Goal: Task Accomplishment & Management: Manage account settings

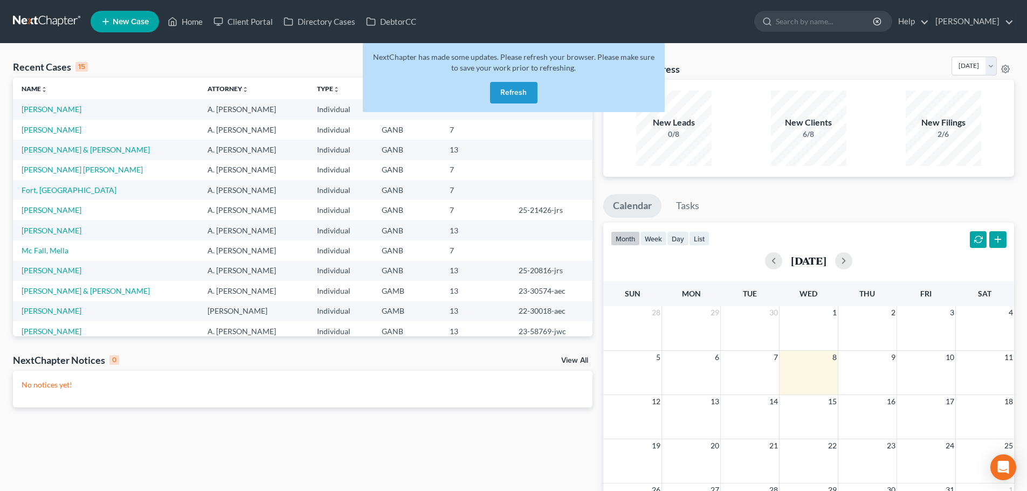
click at [513, 94] on button "Refresh" at bounding box center [513, 93] width 47 height 22
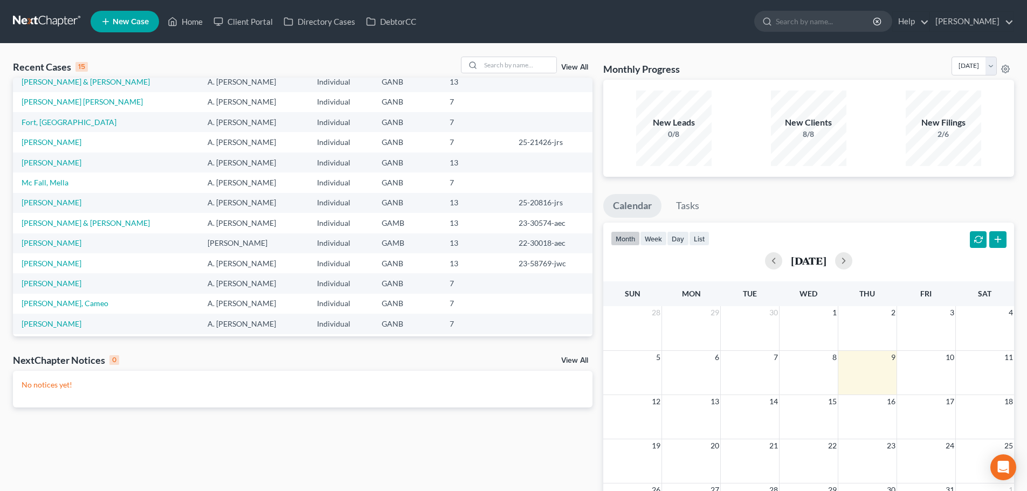
scroll to position [74, 0]
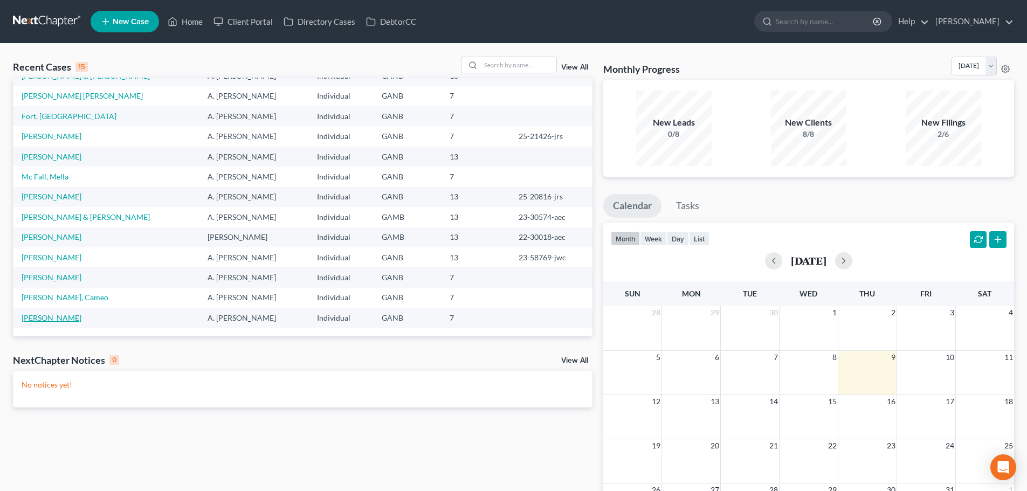
click at [59, 316] on link "[PERSON_NAME]" at bounding box center [52, 317] width 60 height 9
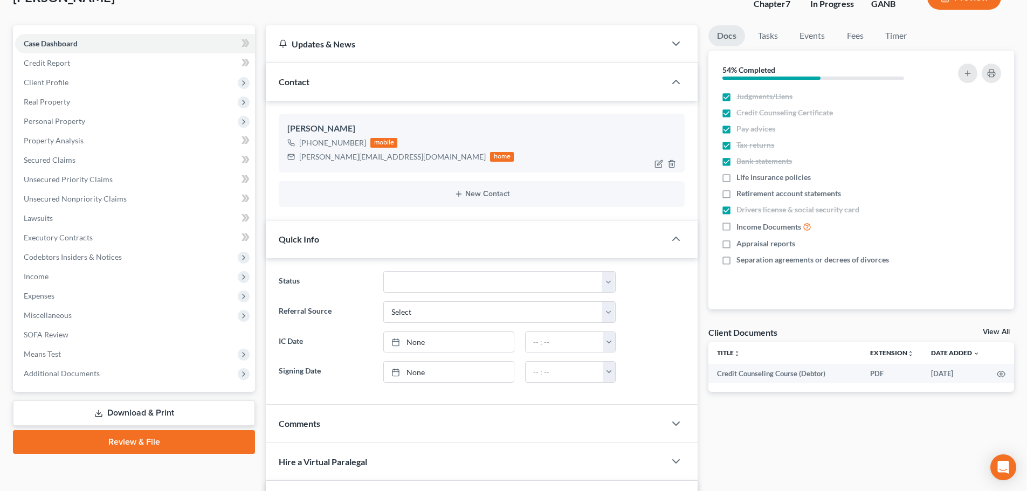
scroll to position [54, 0]
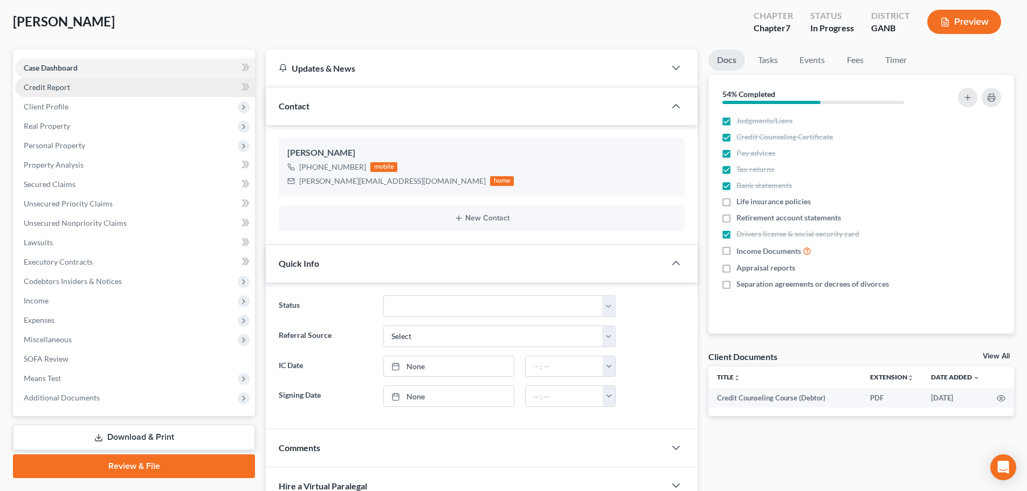
click at [39, 90] on span "Credit Report" at bounding box center [47, 86] width 46 height 9
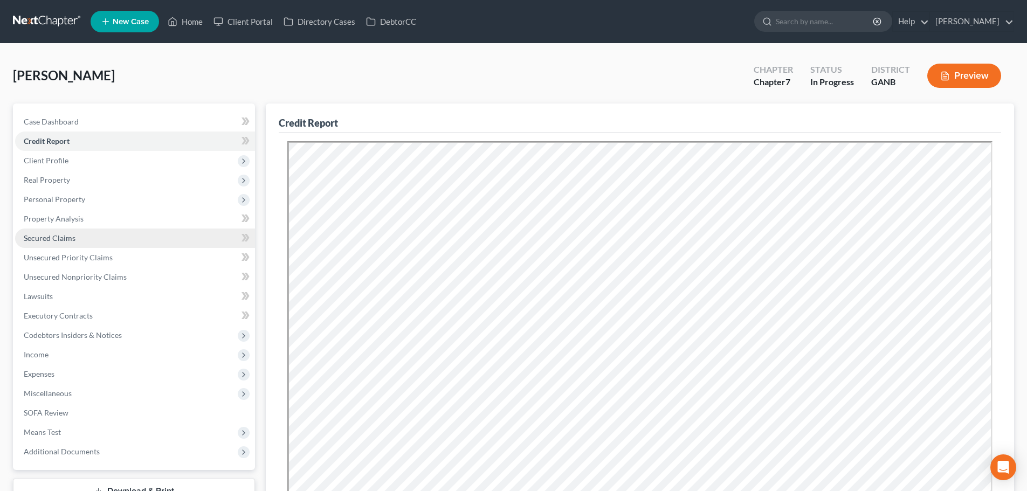
click at [66, 244] on link "Secured Claims" at bounding box center [135, 238] width 240 height 19
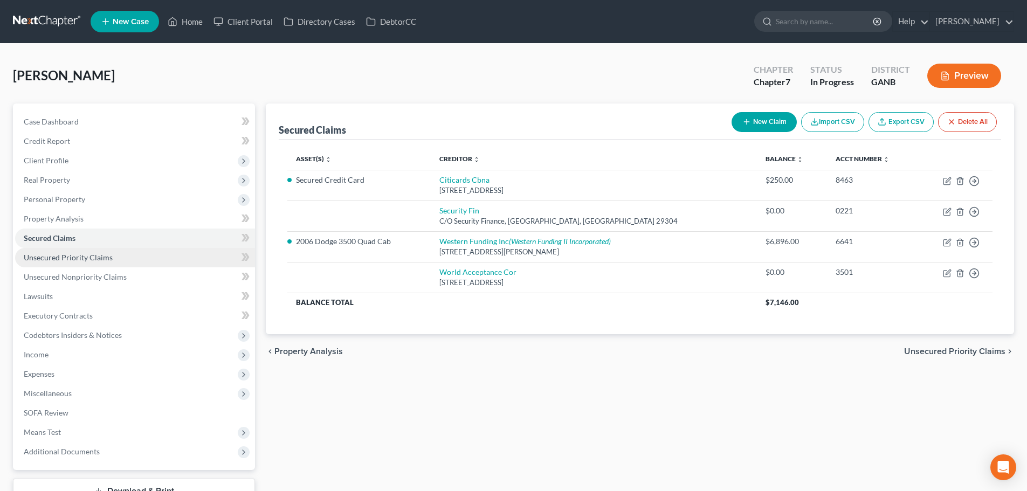
click at [64, 262] on link "Unsecured Priority Claims" at bounding box center [135, 257] width 240 height 19
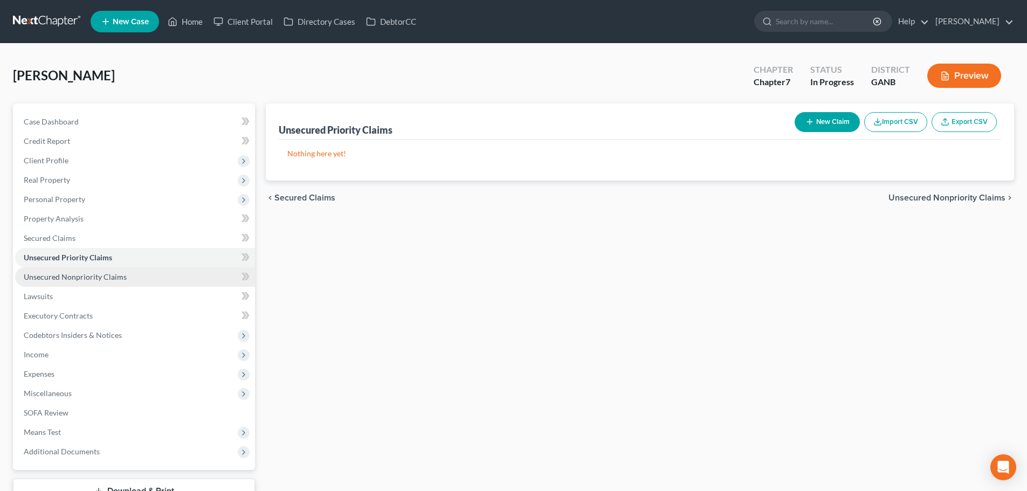
click at [63, 276] on span "Unsecured Nonpriority Claims" at bounding box center [75, 276] width 103 height 9
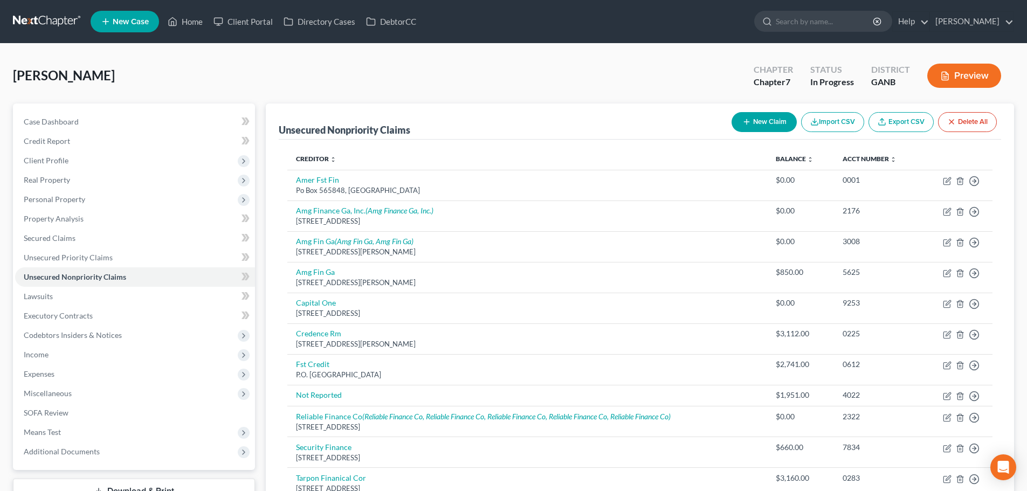
click at [49, 15] on link at bounding box center [47, 21] width 69 height 19
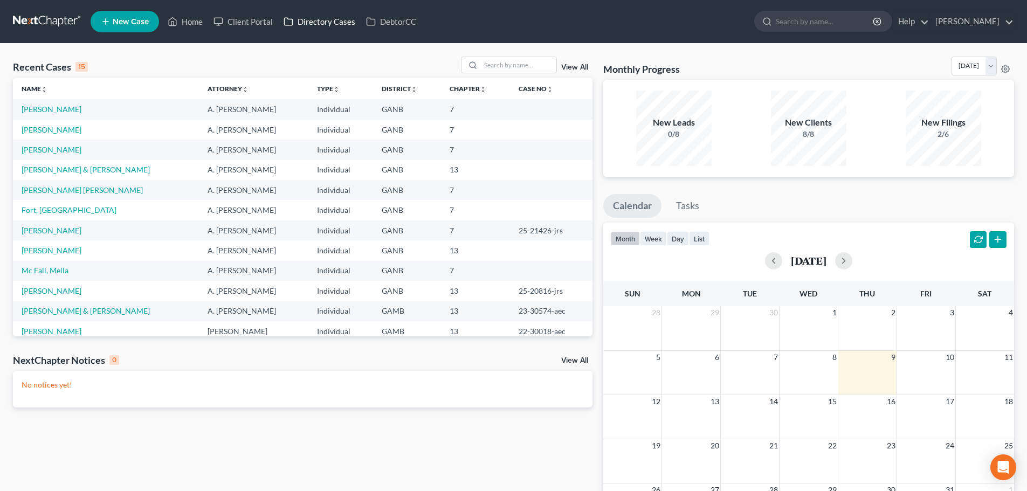
click at [319, 18] on link "Directory Cases" at bounding box center [319, 21] width 82 height 19
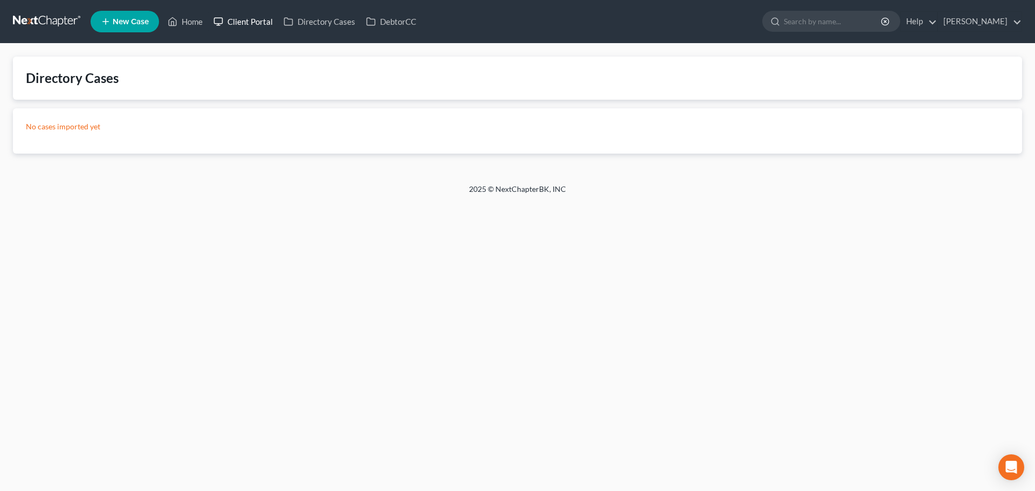
click at [257, 20] on link "Client Portal" at bounding box center [243, 21] width 70 height 19
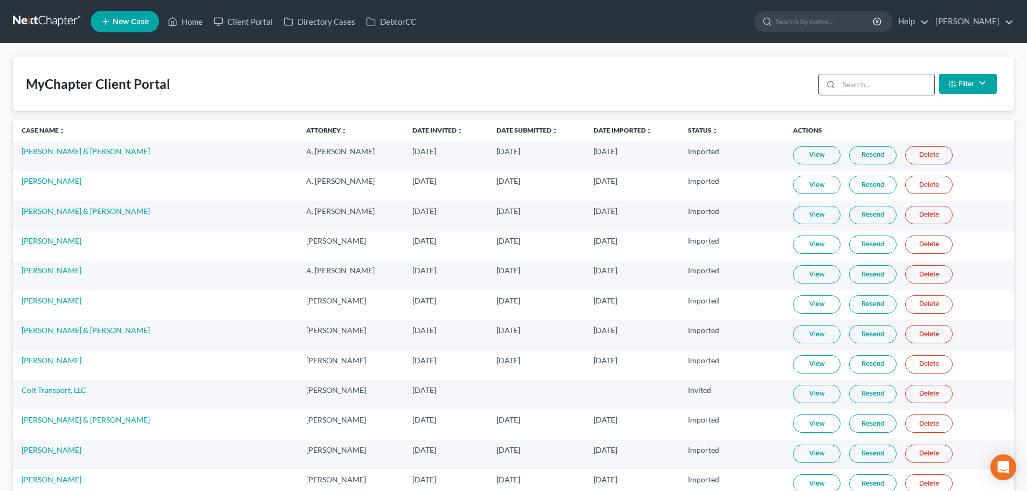
click at [882, 86] on input "search" at bounding box center [886, 84] width 95 height 20
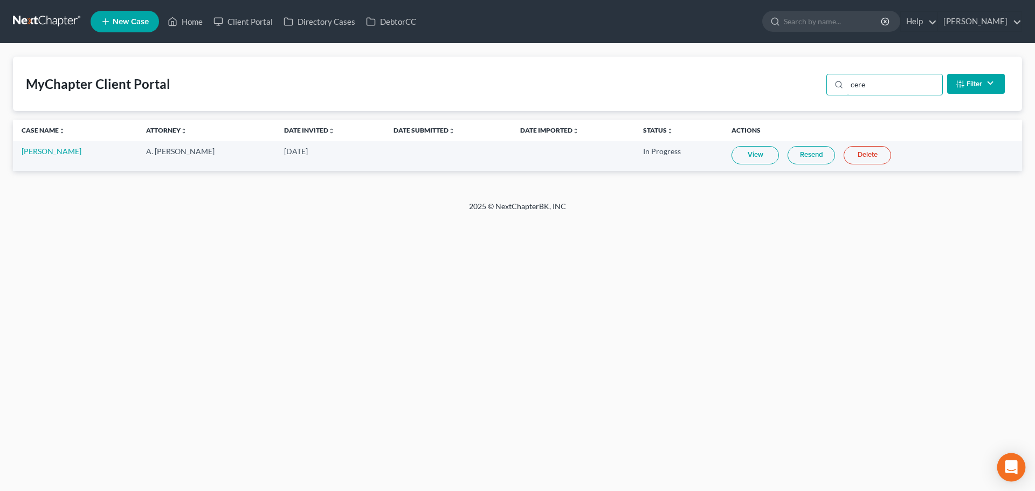
type input "cere"
click at [60, 156] on td "Mauricio Cerezo-Cruz" at bounding box center [75, 156] width 125 height 30
click at [60, 154] on link "Mauricio Cerezo-Cruz" at bounding box center [52, 151] width 60 height 9
select select "9"
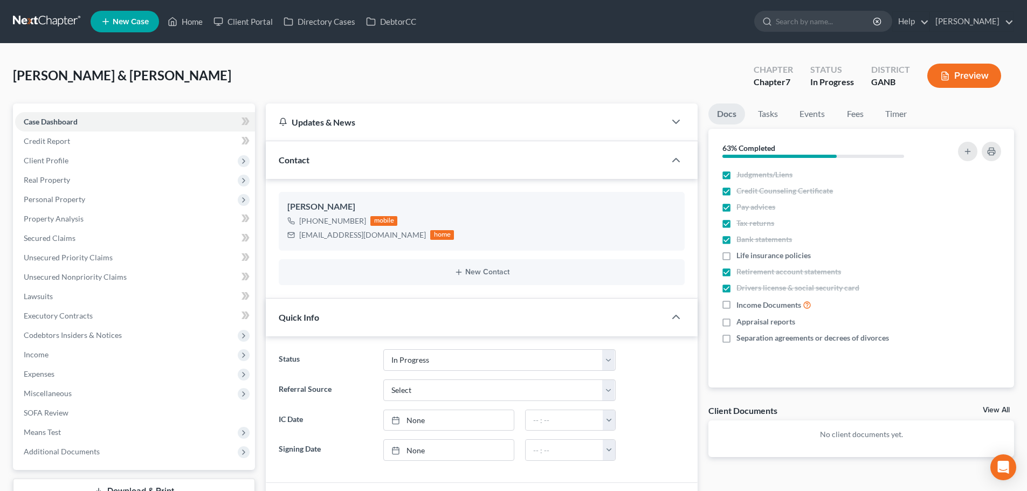
click at [44, 20] on link at bounding box center [47, 21] width 69 height 19
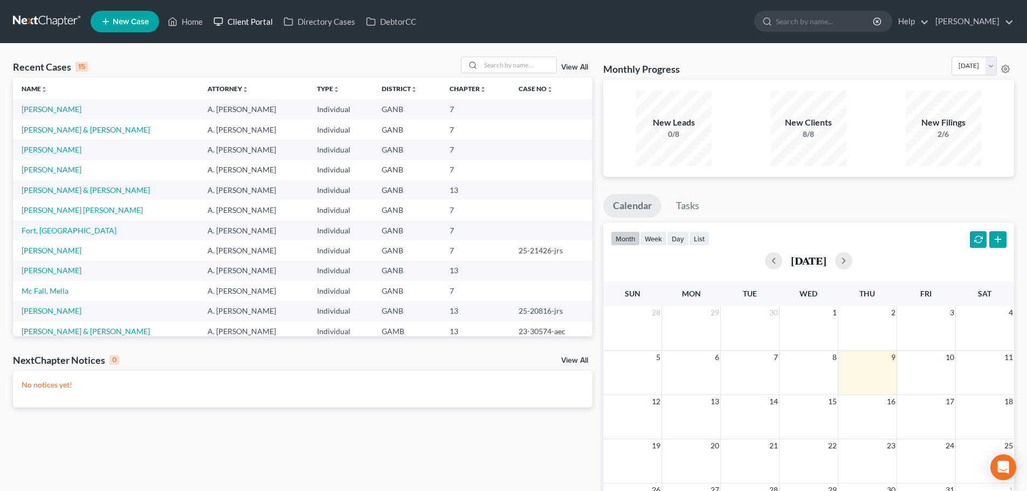
click at [246, 24] on link "Client Portal" at bounding box center [243, 21] width 70 height 19
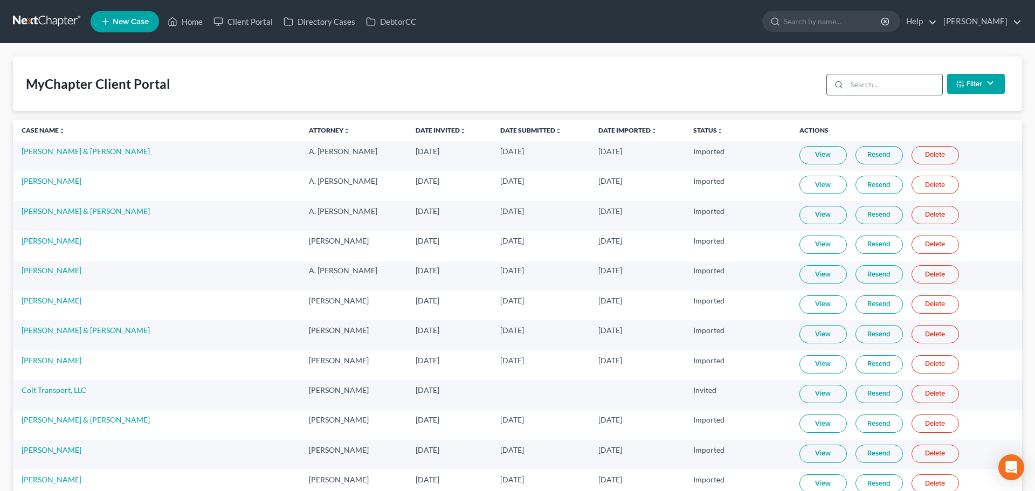
click at [885, 87] on input "search" at bounding box center [894, 84] width 95 height 20
click at [884, 87] on input "search" at bounding box center [886, 84] width 95 height 20
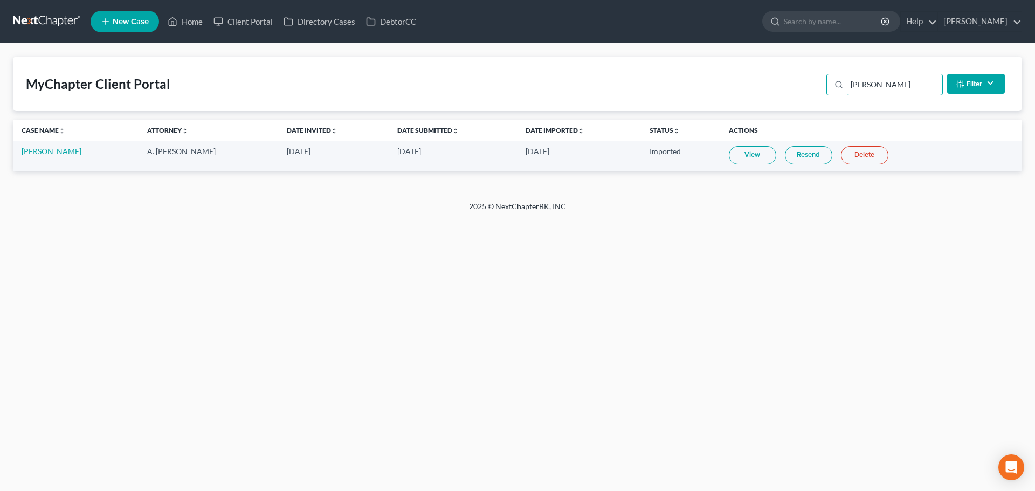
type input "capp"
click at [58, 151] on link "Frances Capps" at bounding box center [52, 151] width 60 height 9
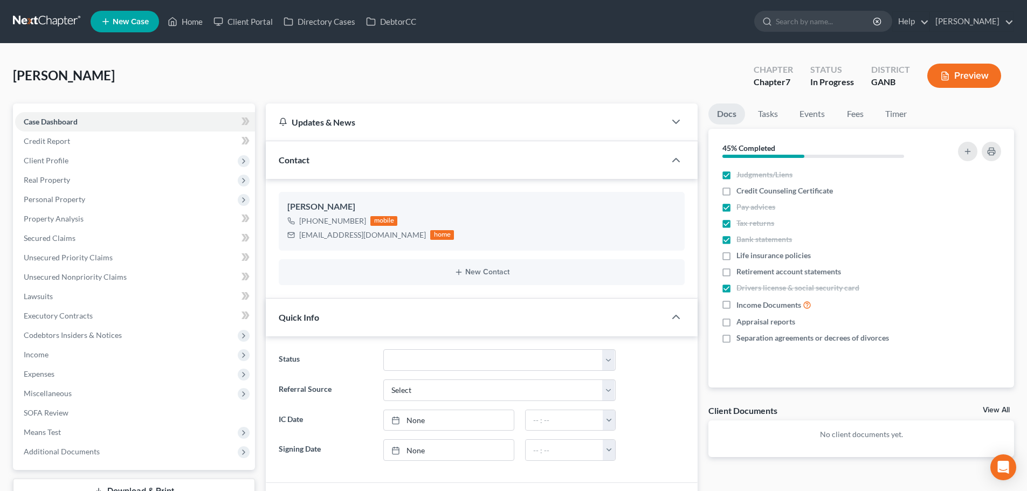
click at [31, 22] on link at bounding box center [47, 21] width 69 height 19
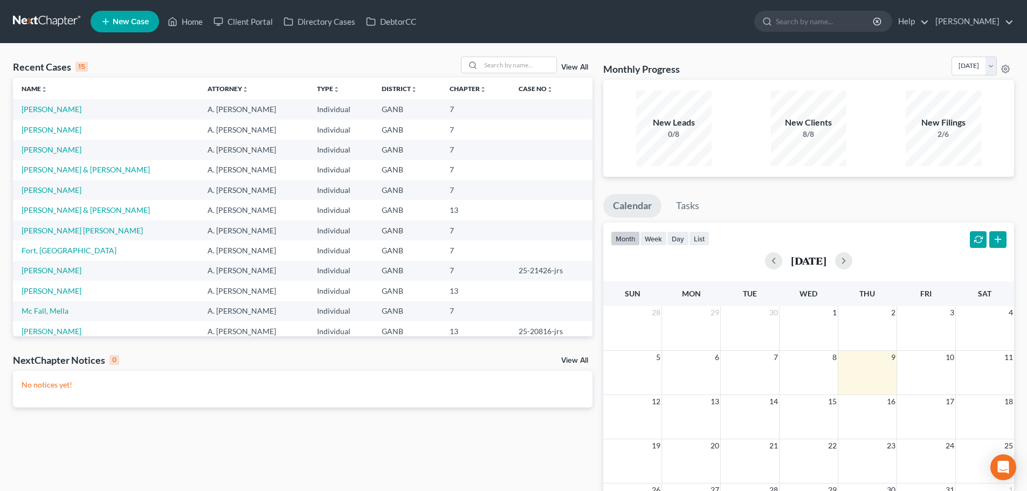
click at [66, 22] on link at bounding box center [47, 21] width 69 height 19
click at [58, 116] on td "[PERSON_NAME]" at bounding box center [106, 109] width 186 height 20
click at [55, 109] on link "[PERSON_NAME]" at bounding box center [52, 109] width 60 height 9
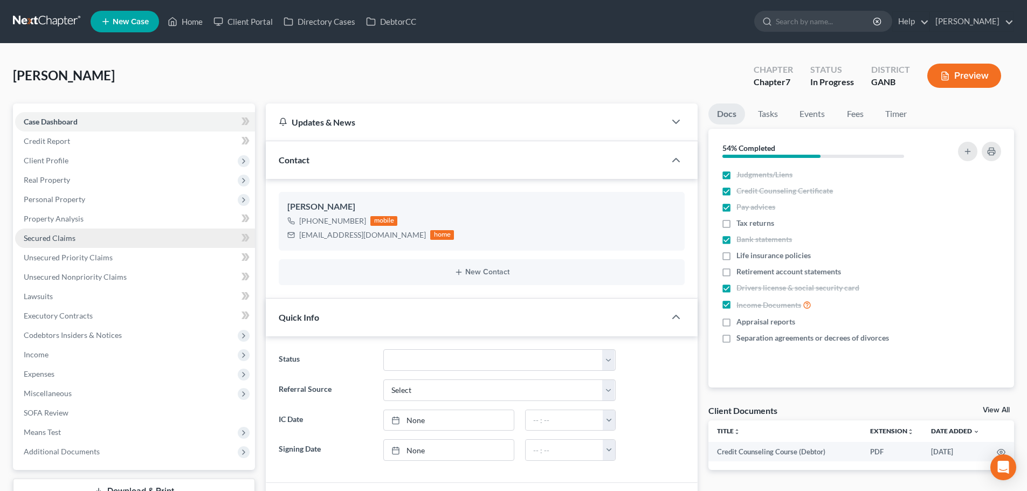
click at [77, 232] on link "Secured Claims" at bounding box center [135, 238] width 240 height 19
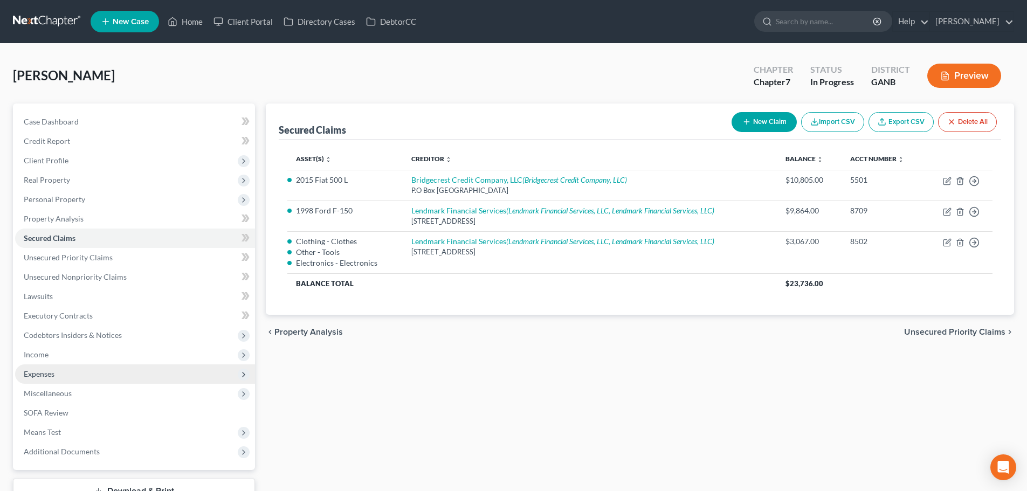
click at [82, 376] on span "Expenses" at bounding box center [135, 373] width 240 height 19
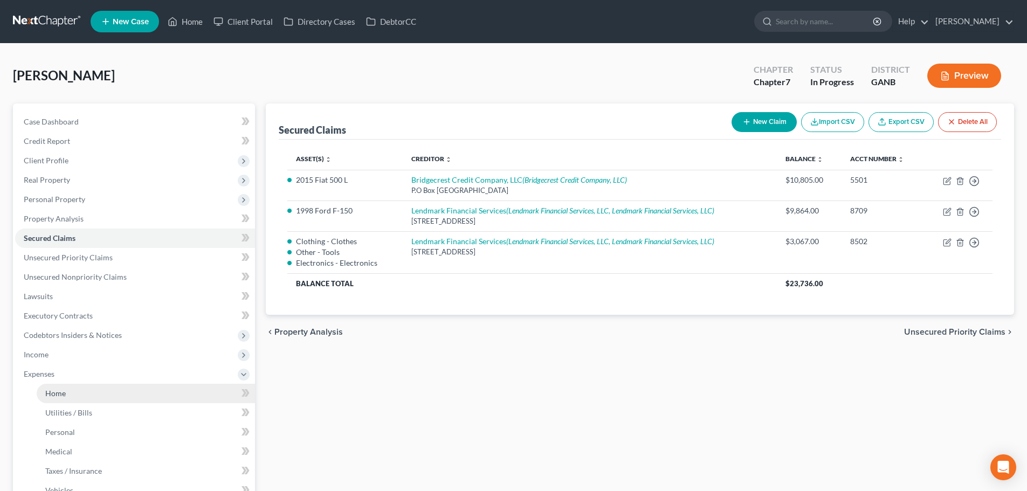
click at [83, 390] on link "Home" at bounding box center [146, 393] width 218 height 19
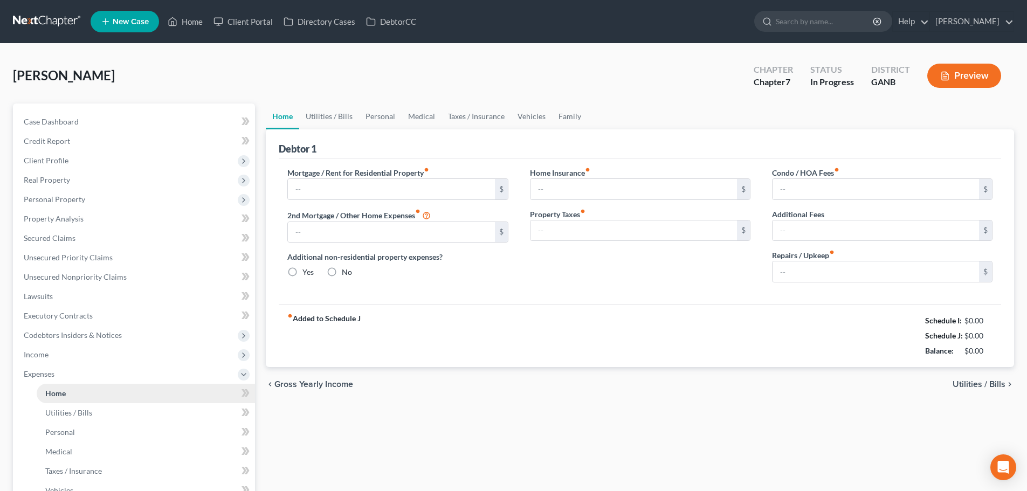
type input "200.00"
type input "0.00"
radio input "true"
type input "0.00"
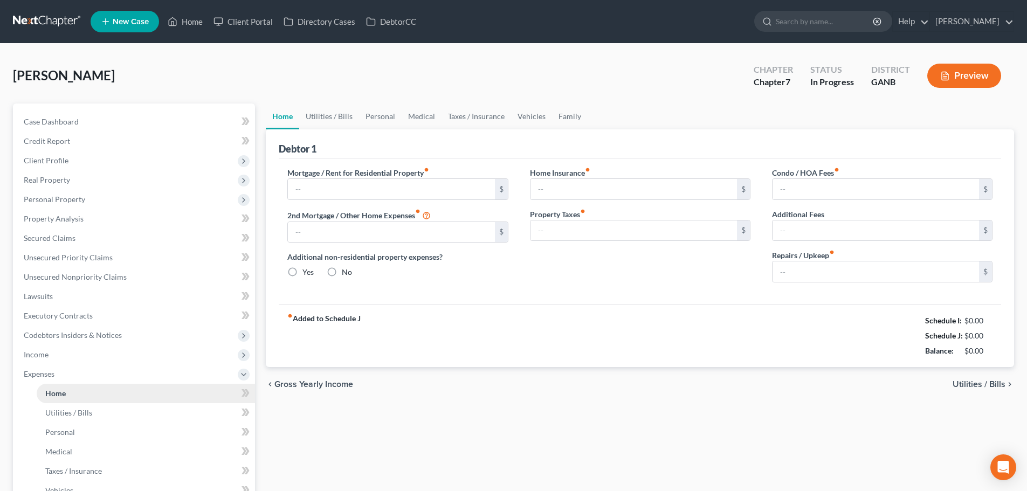
type input "0.00"
type input "50.00"
click at [341, 106] on link "Utilities / Bills" at bounding box center [329, 117] width 60 height 26
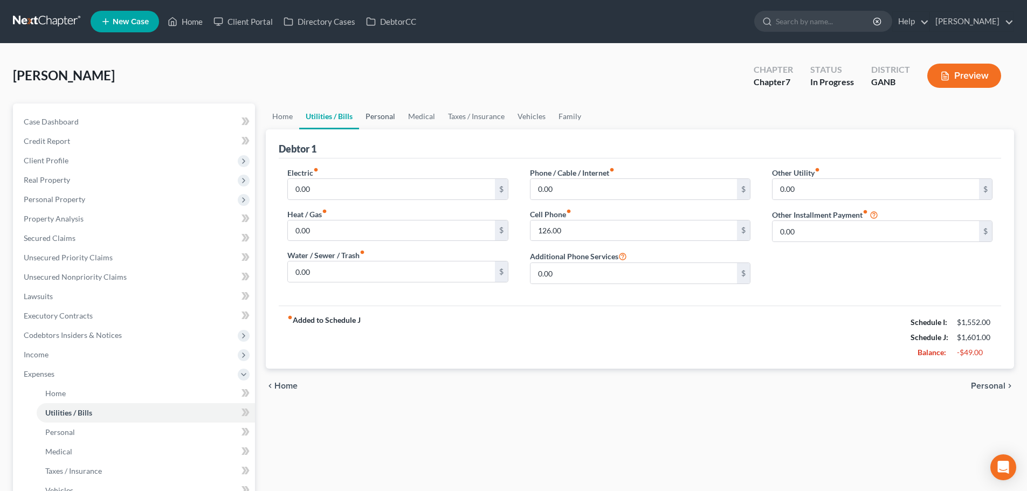
click at [378, 118] on link "Personal" at bounding box center [380, 117] width 43 height 26
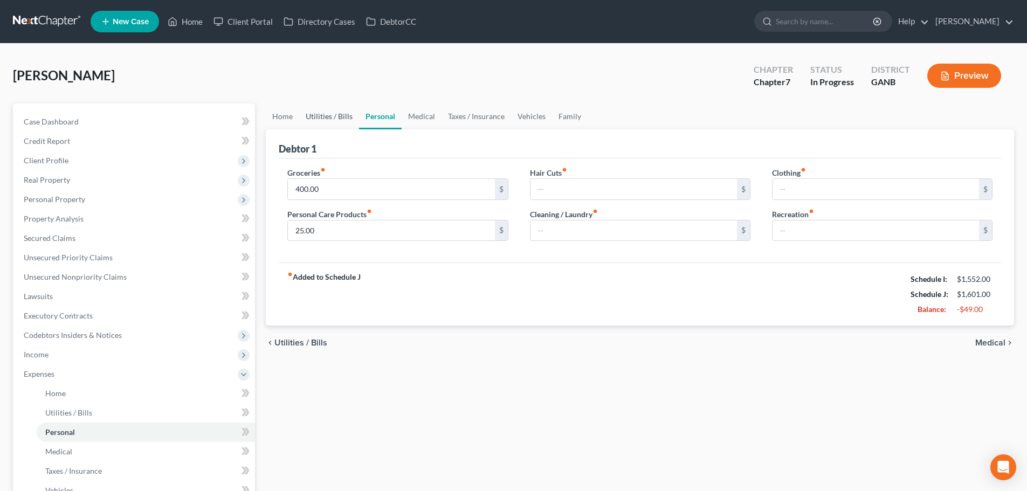
click at [332, 120] on link "Utilities / Bills" at bounding box center [329, 117] width 60 height 26
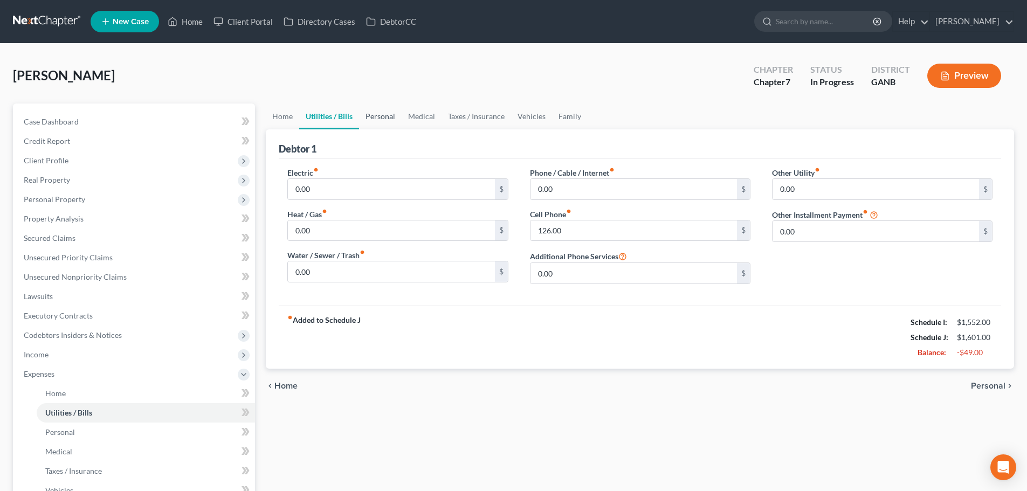
click at [377, 114] on link "Personal" at bounding box center [380, 117] width 43 height 26
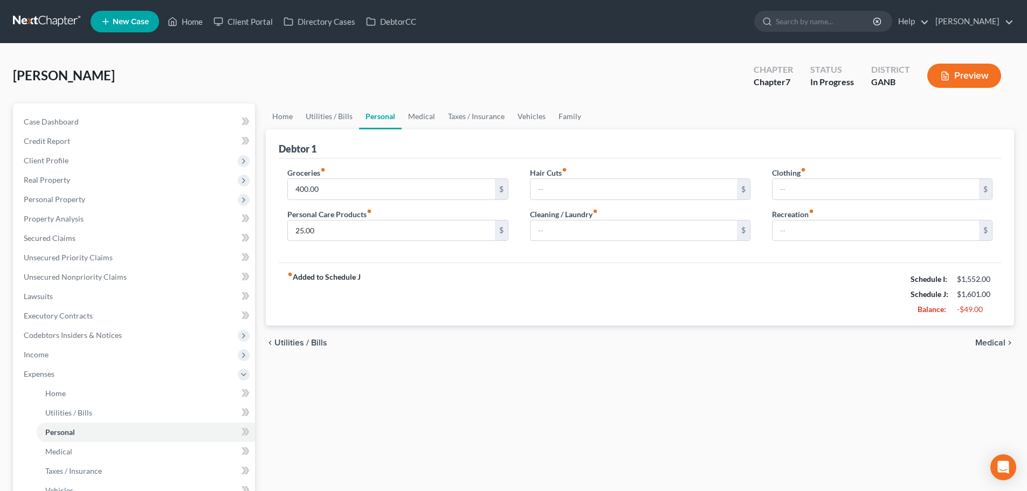
click at [27, 19] on link at bounding box center [47, 21] width 69 height 19
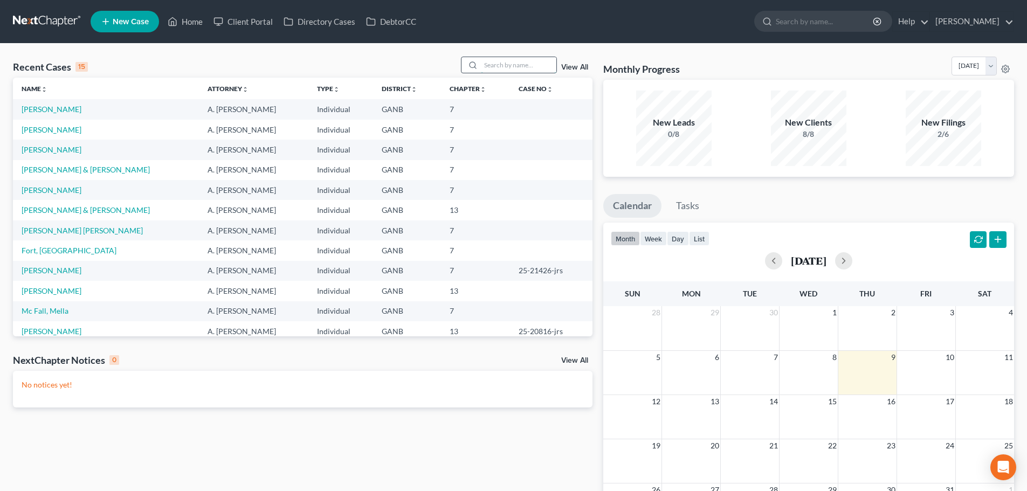
click at [516, 66] on input "search" at bounding box center [518, 65] width 75 height 16
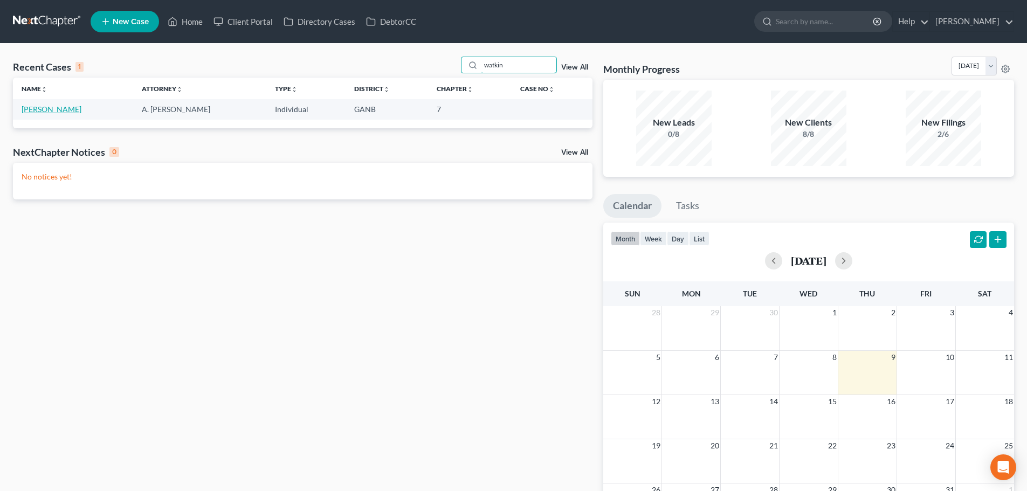
type input "watkin"
click at [73, 109] on link "[PERSON_NAME]" at bounding box center [52, 109] width 60 height 9
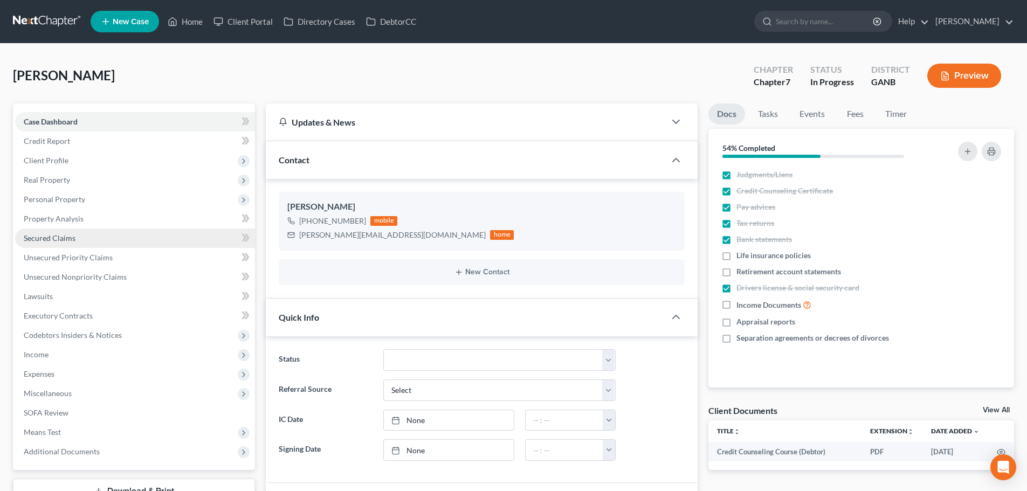
click at [60, 243] on link "Secured Claims" at bounding box center [135, 238] width 240 height 19
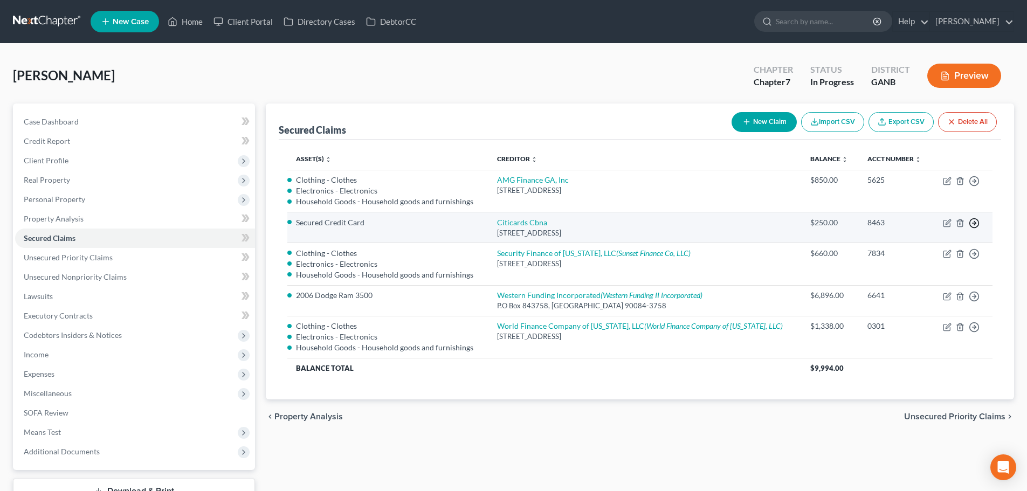
click at [974, 223] on icon "button" at bounding box center [974, 223] width 11 height 11
click at [929, 251] on link "Move to F" at bounding box center [925, 249] width 90 height 18
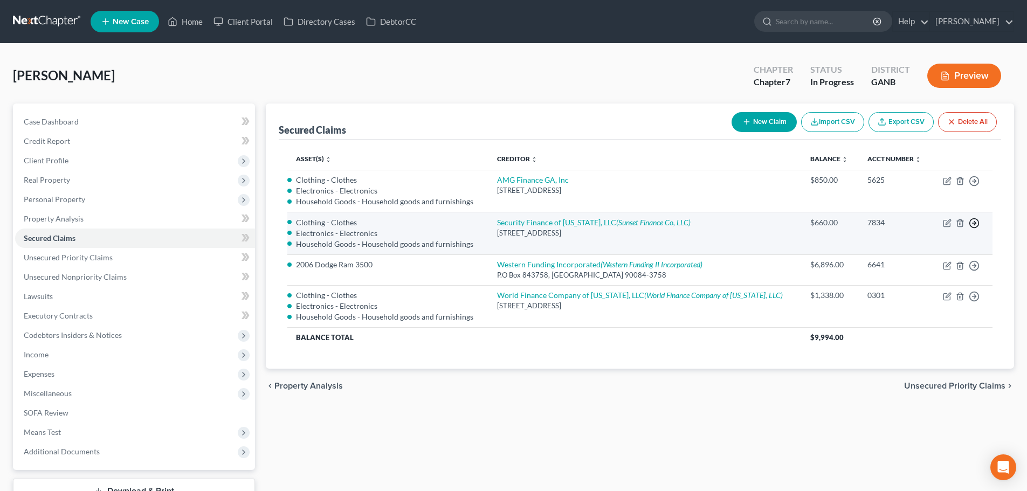
click at [973, 225] on icon "button" at bounding box center [974, 223] width 11 height 11
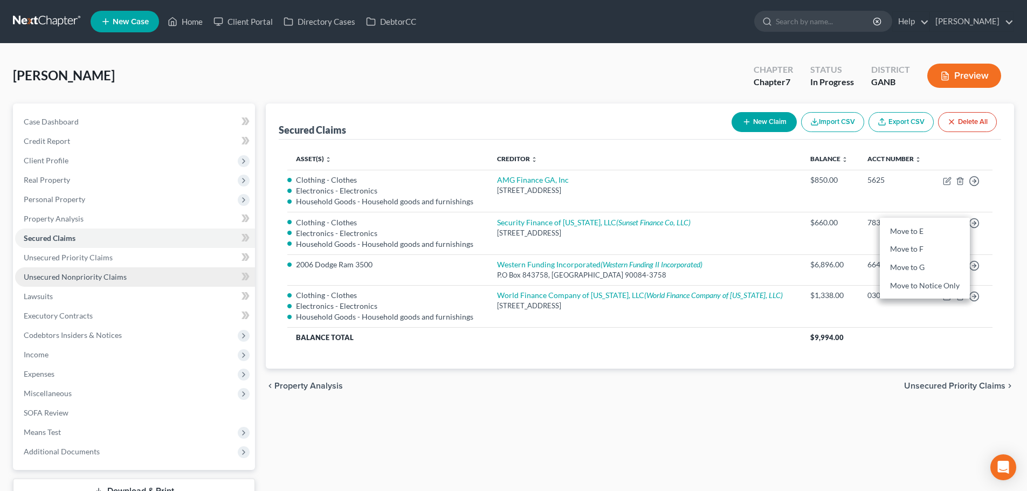
click at [108, 277] on span "Unsecured Nonpriority Claims" at bounding box center [75, 276] width 103 height 9
